Goal: Information Seeking & Learning: Learn about a topic

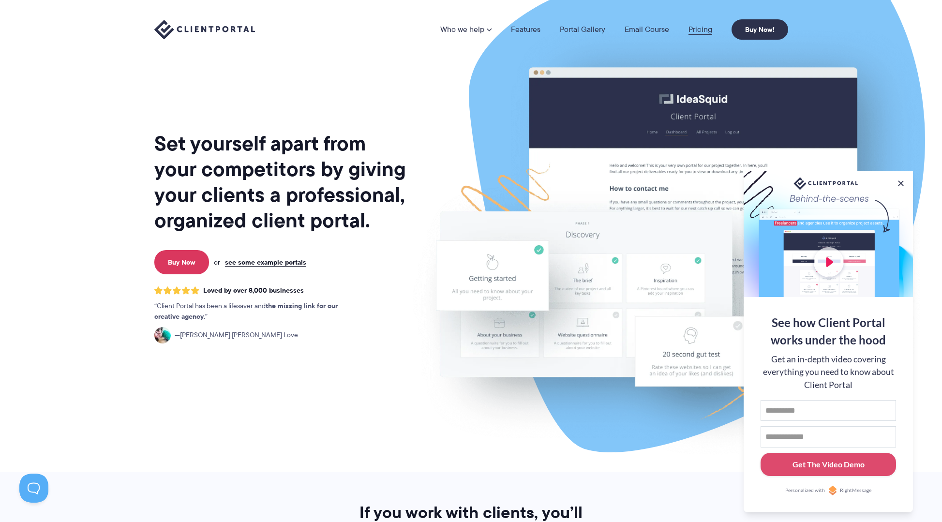
click at [699, 29] on link "Pricing" at bounding box center [700, 30] width 24 height 8
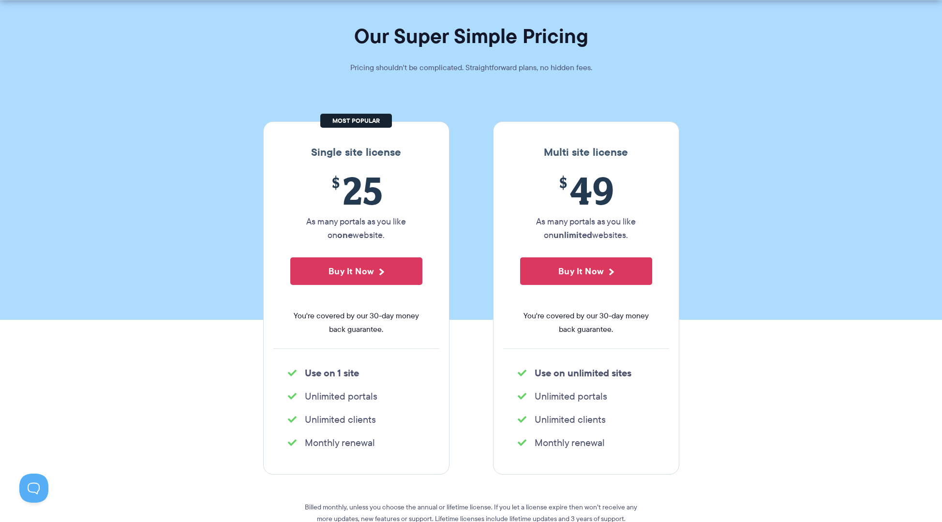
scroll to position [53, 0]
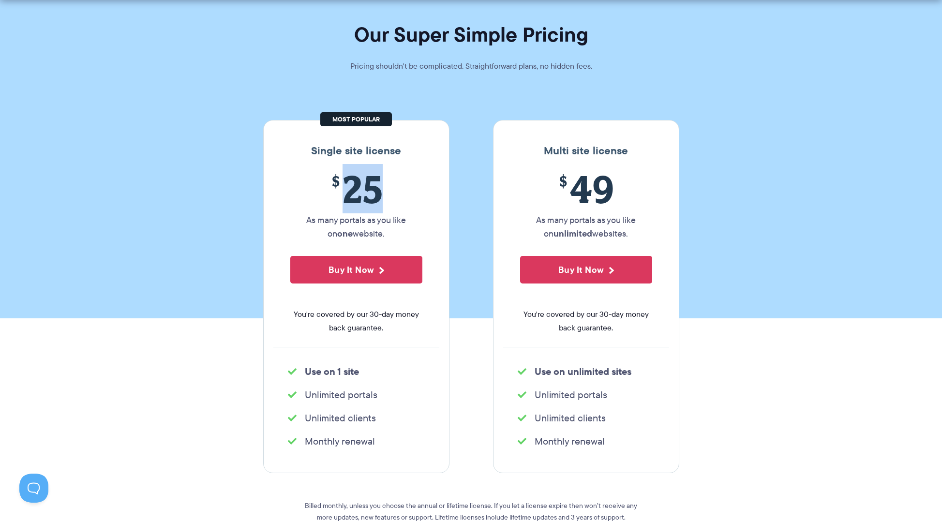
drag, startPoint x: 344, startPoint y: 190, endPoint x: 412, endPoint y: 201, distance: 68.2
click at [412, 201] on span "$ 25" at bounding box center [356, 189] width 132 height 44
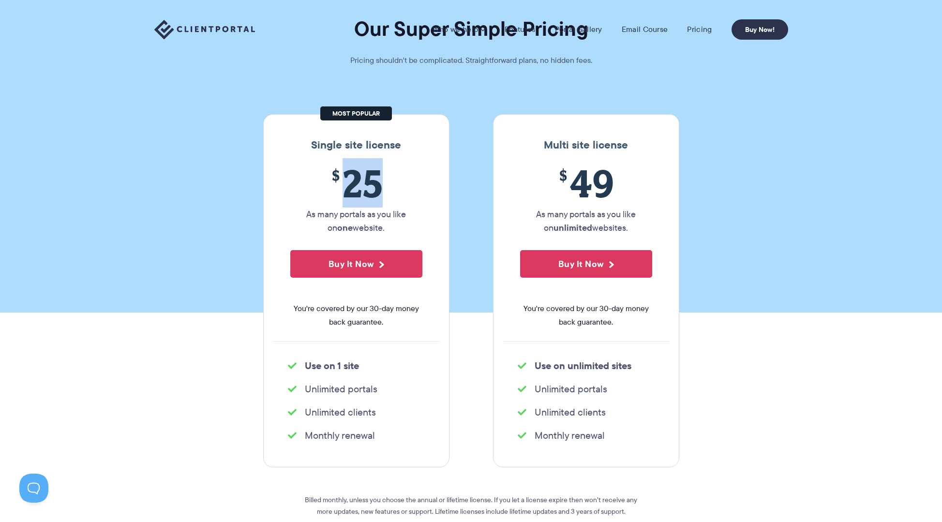
scroll to position [0, 0]
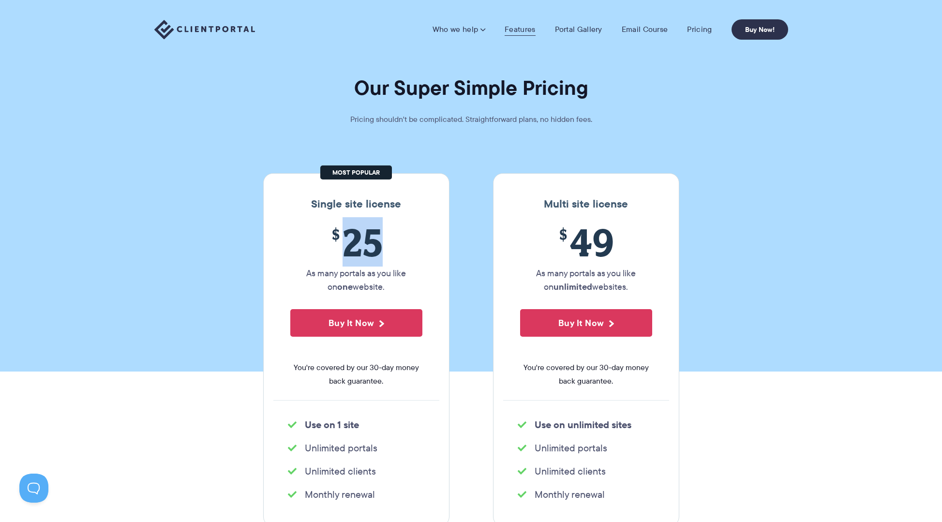
click at [516, 30] on link "Features" at bounding box center [520, 30] width 30 height 10
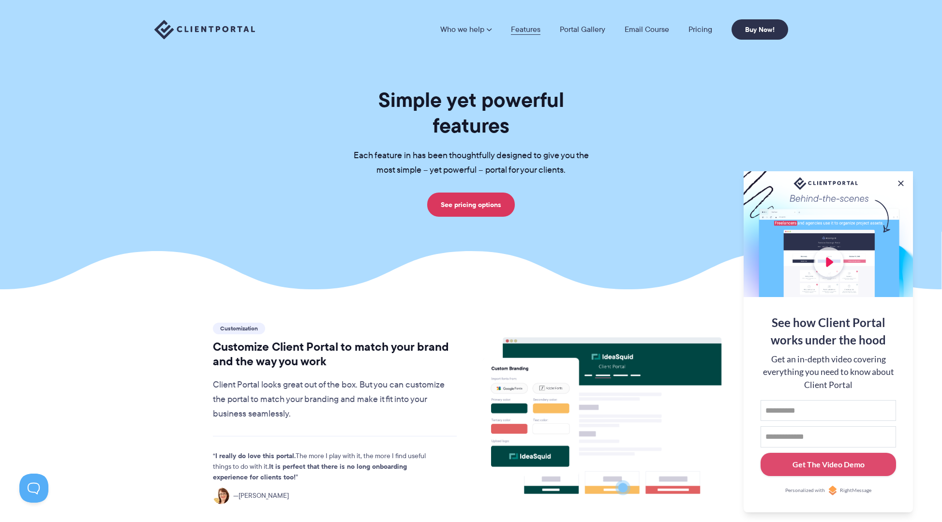
click at [522, 27] on link "Features" at bounding box center [526, 30] width 30 height 8
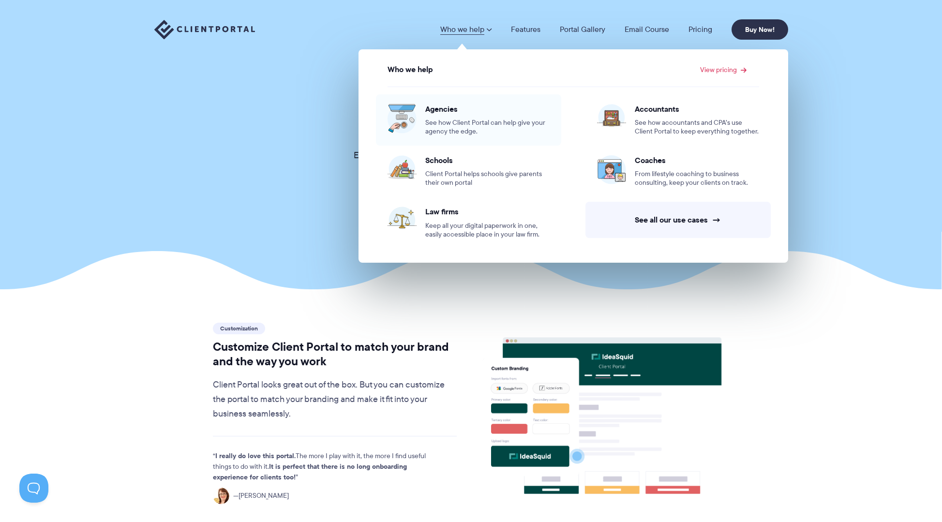
click at [447, 111] on span "Agencies" at bounding box center [487, 109] width 124 height 10
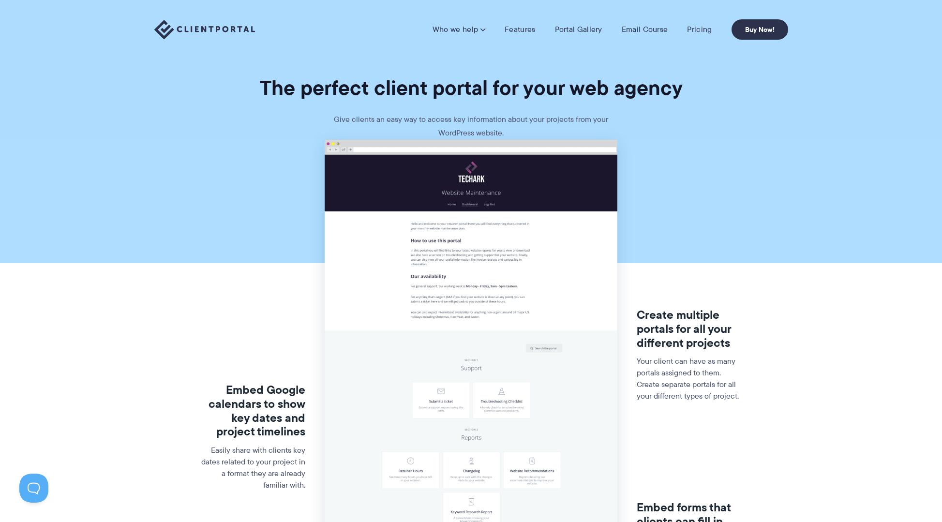
click at [234, 31] on img at bounding box center [204, 30] width 101 height 20
